Goal: Task Accomplishment & Management: Manage account settings

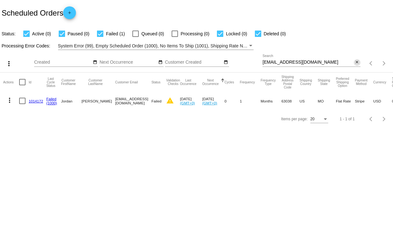
click at [357, 63] on mat-icon "close" at bounding box center [357, 62] width 4 height 5
click at [282, 62] on div "search" at bounding box center [311, 64] width 98 height 10
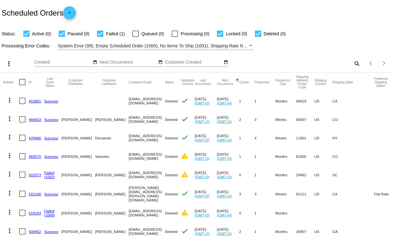
click at [353, 64] on mat-icon "search" at bounding box center [357, 64] width 8 height 10
click at [282, 62] on input "Search" at bounding box center [311, 62] width 98 height 5
paste input "1018721"
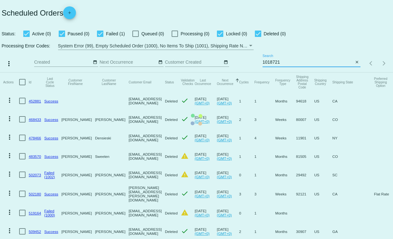
type input "1018721"
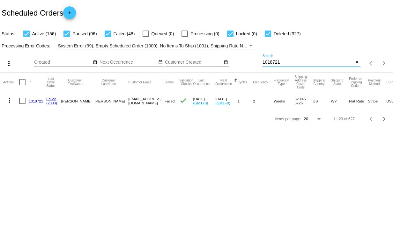
drag, startPoint x: 284, startPoint y: 62, endPoint x: 257, endPoint y: 65, distance: 27.2
click at [257, 65] on div "more_vert Oct Jan Feb Mar Apr 1" at bounding box center [196, 61] width 393 height 23
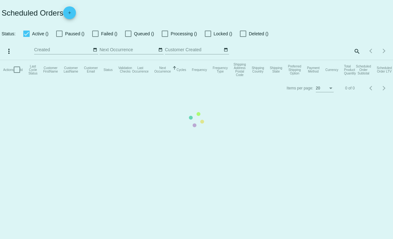
checkbox input "true"
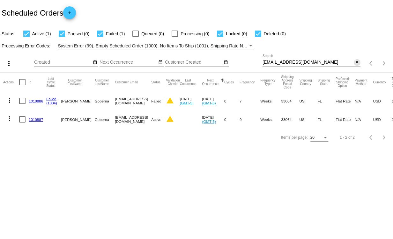
click at [356, 62] on mat-icon "close" at bounding box center [357, 62] width 4 height 5
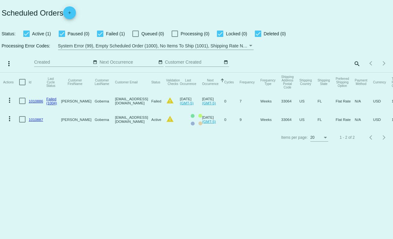
click at [359, 73] on mat-table "Actions Id Last Cycle Status Customer FirstName Customer LastName Customer Emai…" at bounding box center [196, 101] width 393 height 56
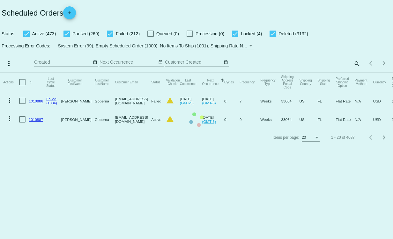
click at [356, 73] on mat-table "Actions Id Last Cycle Status Customer FirstName Customer LastName Customer Emai…" at bounding box center [196, 101] width 393 height 56
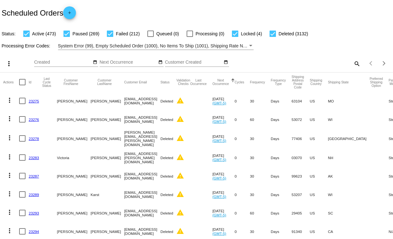
click at [353, 64] on mat-icon "search" at bounding box center [357, 64] width 8 height 10
click at [293, 63] on input "Search" at bounding box center [311, 62] width 98 height 5
paste input "[EMAIL_ADDRESS][DOMAIN_NAME]"
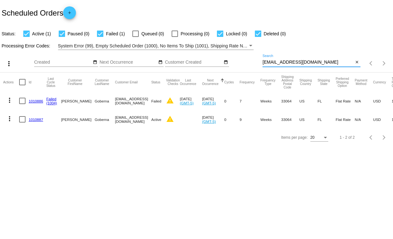
type input "[EMAIL_ADDRESS][DOMAIN_NAME]"
click at [31, 100] on link "1010886" at bounding box center [36, 101] width 14 height 4
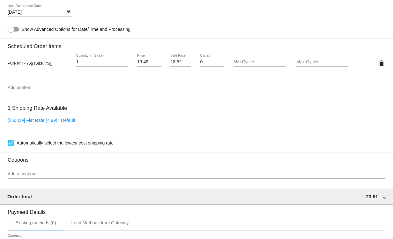
scroll to position [415, 0]
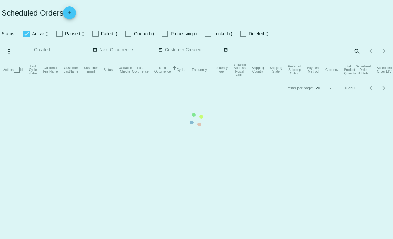
checkbox input "true"
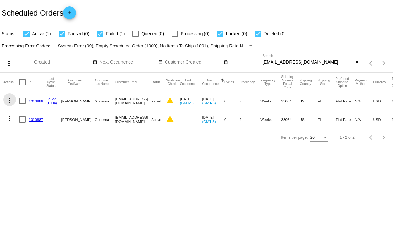
click at [10, 99] on mat-icon "more_vert" at bounding box center [10, 101] width 8 height 8
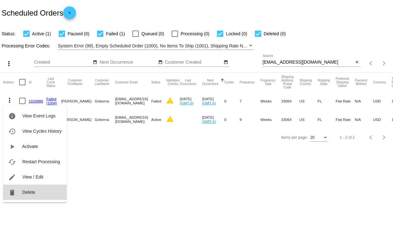
click at [30, 192] on span "Delete" at bounding box center [28, 192] width 13 height 5
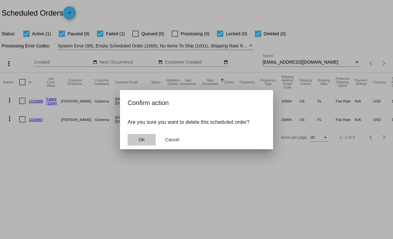
click at [138, 136] on button "OK" at bounding box center [142, 139] width 28 height 11
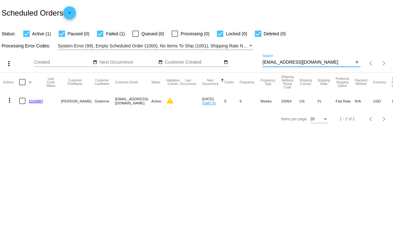
drag, startPoint x: 319, startPoint y: 61, endPoint x: 248, endPoint y: 63, distance: 70.8
click at [248, 63] on div "more_vert Oct Jan Feb Mar Apr 1" at bounding box center [196, 61] width 393 height 23
